Goal: Check status

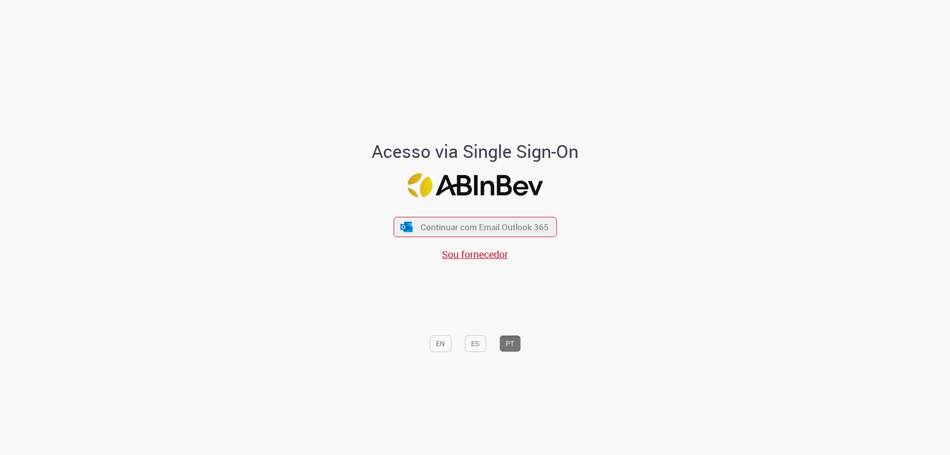
click at [512, 215] on div "Continuar com Email Outlook 365 Sou fornecedor" at bounding box center [474, 233] width 163 height 55
click at [505, 222] on span "Continuar com Email Outlook 365" at bounding box center [484, 226] width 131 height 11
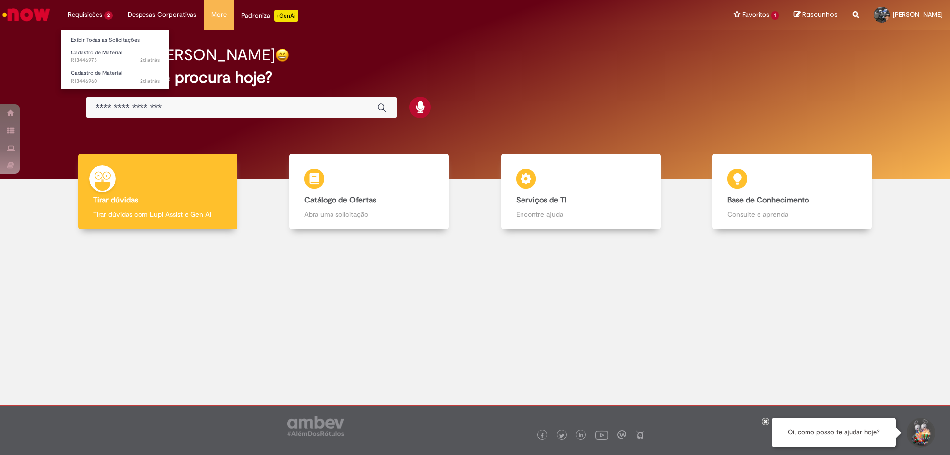
click at [96, 13] on li "Requisições 2 Exibir Todas as Solicitações Cadastro de Material 2d atrás 2 dias…" at bounding box center [90, 15] width 60 height 30
click at [95, 14] on li "Requisições 2 Exibir Todas as Solicitações Cadastro de Material 2d atrás 2 dias…" at bounding box center [90, 15] width 60 height 30
click at [102, 38] on link "Exibir Todas as Solicitações" at bounding box center [115, 40] width 109 height 11
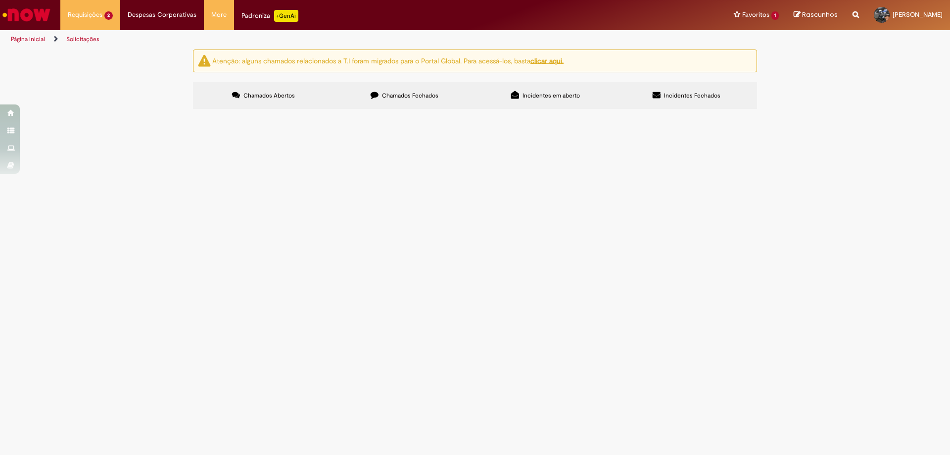
click at [413, 100] on label "Chamados Fechados" at bounding box center [404, 95] width 141 height 27
click at [0, 0] on span "R13338842" at bounding box center [0, 0] width 0 height 0
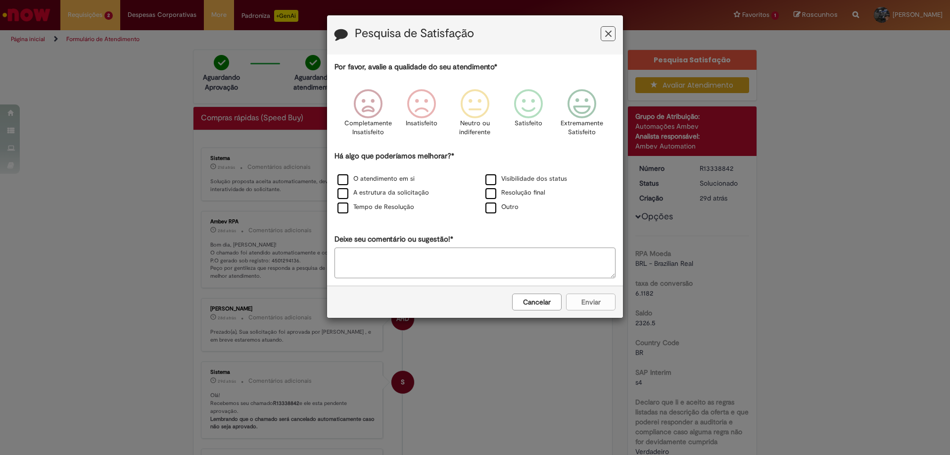
click at [606, 36] on icon "Feedback" at bounding box center [608, 34] width 6 height 10
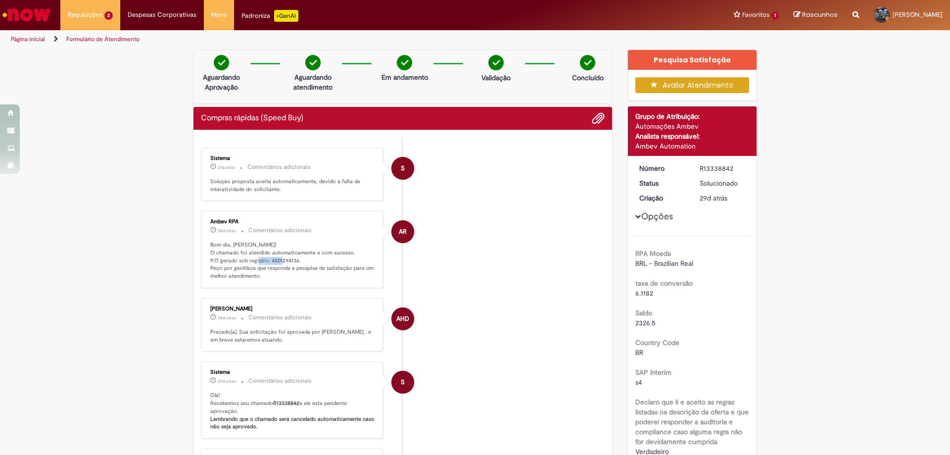
drag, startPoint x: 293, startPoint y: 260, endPoint x: 266, endPoint y: 259, distance: 26.7
click at [266, 259] on p "Bom dia, Gabriel! O chamado foi atendido automaticamente e com sucesso. P.O ger…" at bounding box center [292, 260] width 165 height 39
copy p "4501294136"
